Goal: Navigation & Orientation: Go to known website

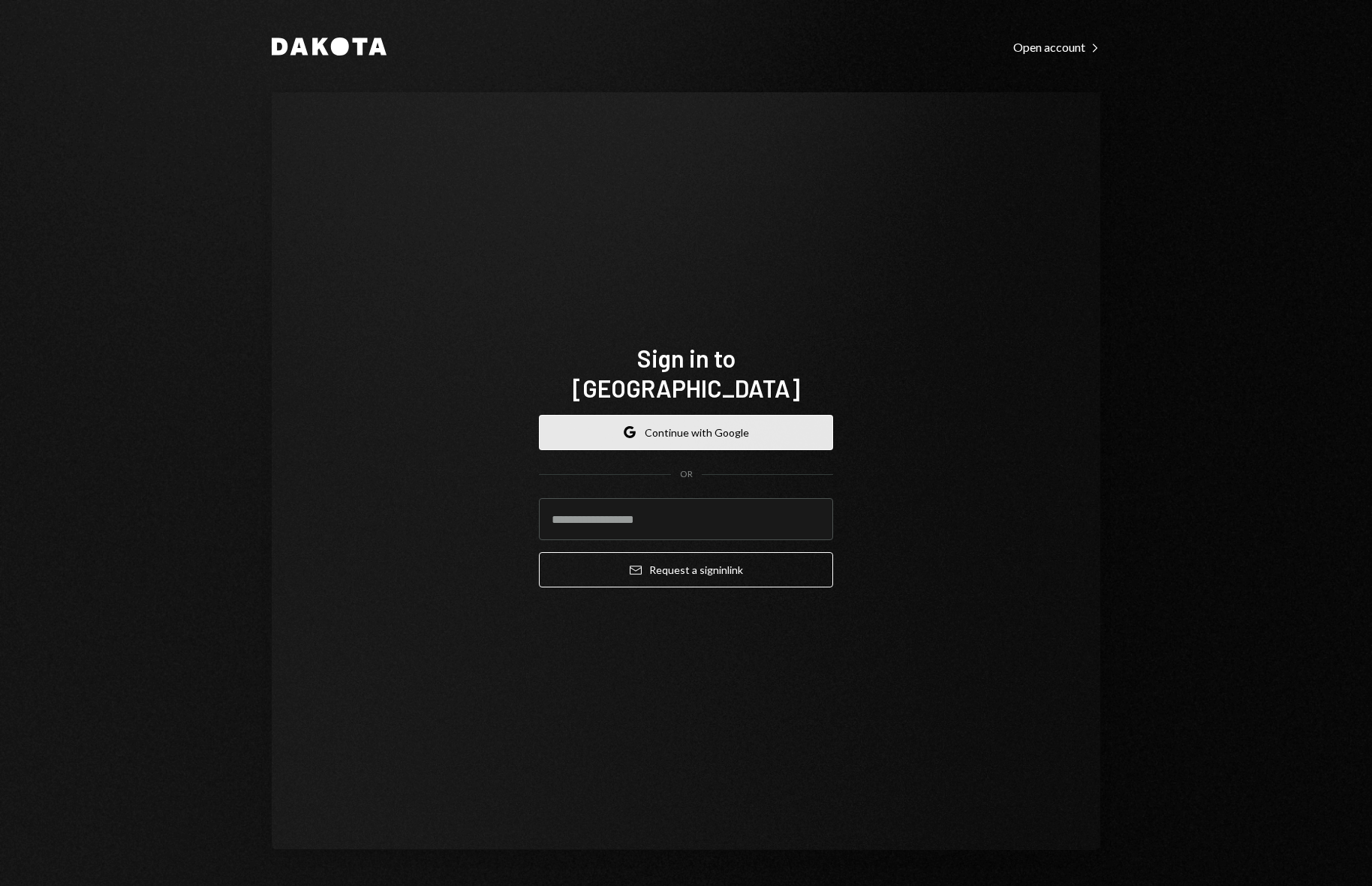
click at [706, 418] on button "Google Continue with Google" at bounding box center [685, 432] width 294 height 35
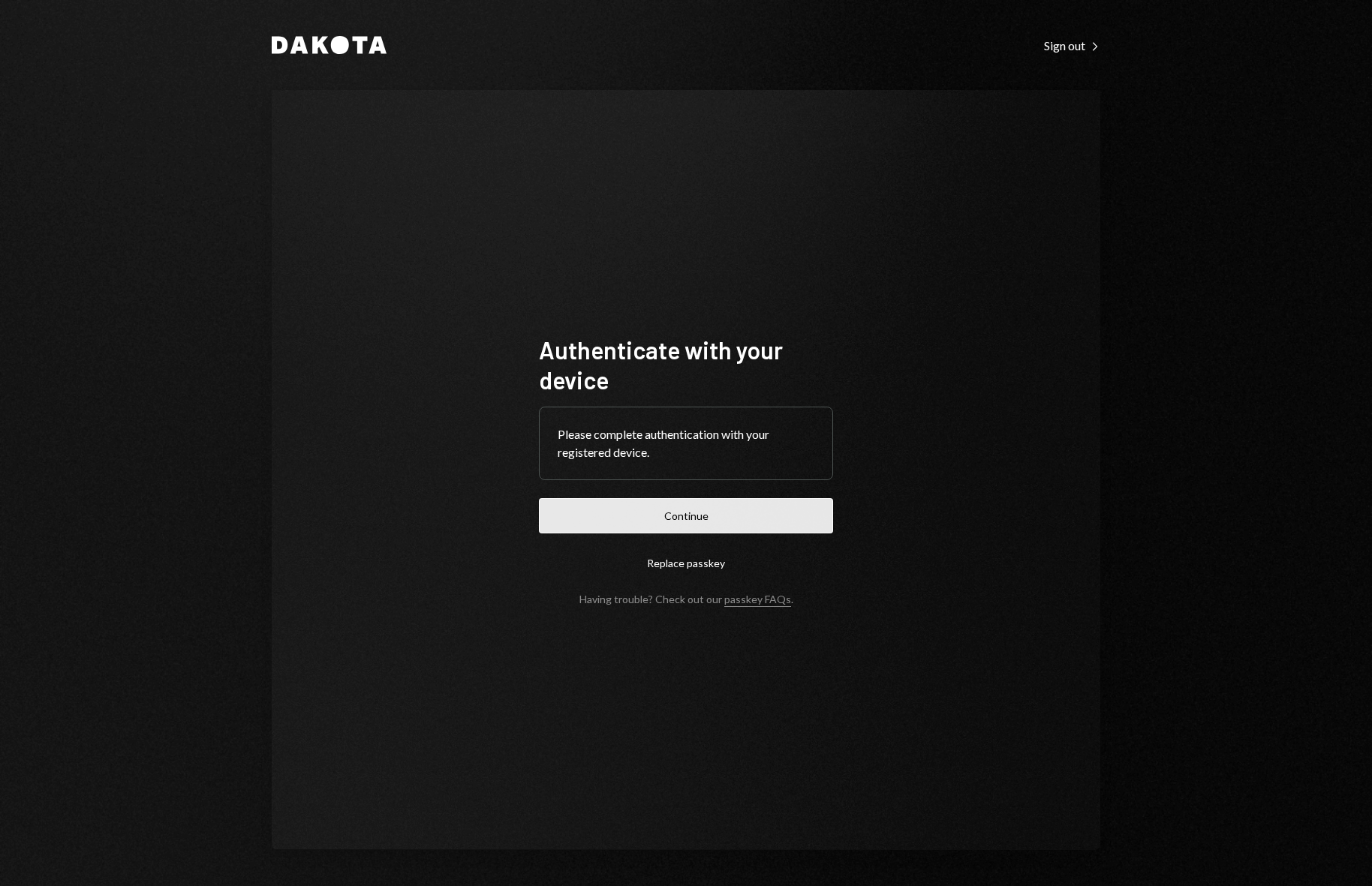
click at [753, 522] on button "Continue" at bounding box center [685, 515] width 294 height 35
